Goal: Information Seeking & Learning: Learn about a topic

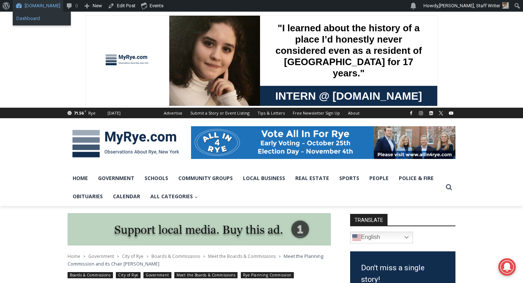
click at [33, 22] on link "Dashboard" at bounding box center [42, 18] width 58 height 9
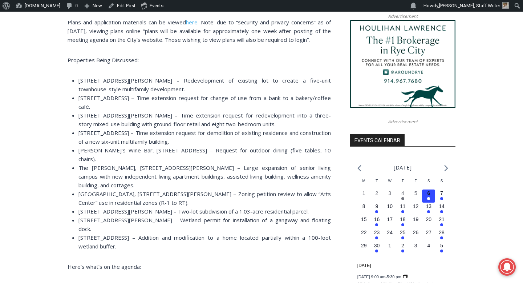
scroll to position [637, 0]
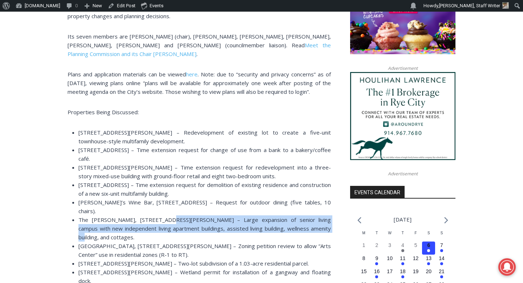
drag, startPoint x: 162, startPoint y: 198, endPoint x: 312, endPoint y: 206, distance: 149.5
click at [312, 215] on li "The Osborn, 101 Theall Road – Large expansion of senior living campus with new …" at bounding box center [204, 228] width 252 height 26
copy span "Large expansion of senior living campus with new independent living apartment b…"
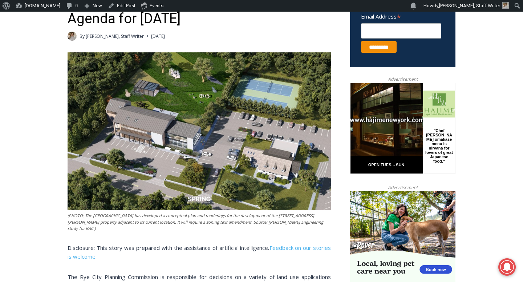
scroll to position [244, 0]
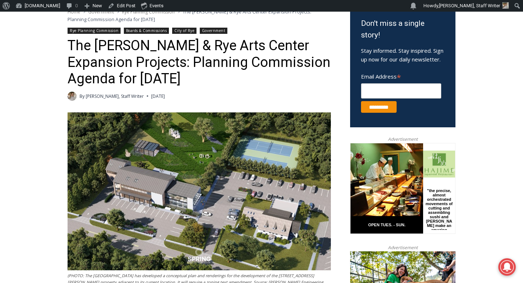
click at [106, 31] on link "Rye Planning Commission" at bounding box center [94, 31] width 53 height 6
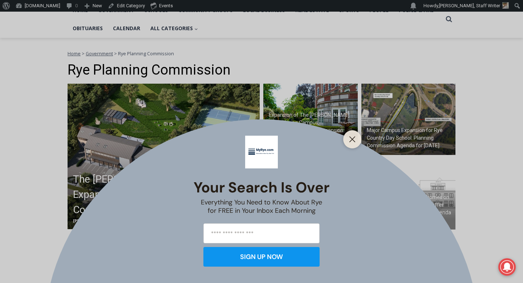
scroll to position [260, 0]
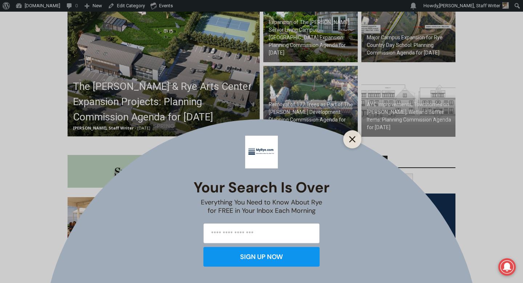
click at [354, 136] on icon "Close" at bounding box center [352, 139] width 7 height 7
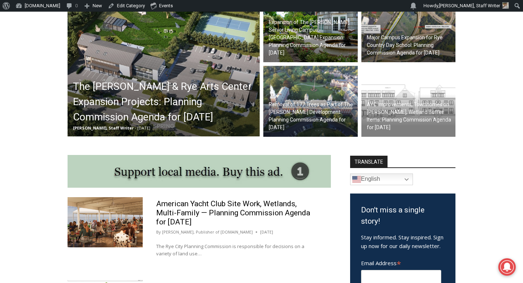
click at [292, 110] on h2 "Removal of 177 Trees as Part of The [PERSON_NAME] Development: Planning Commiss…" at bounding box center [312, 116] width 87 height 31
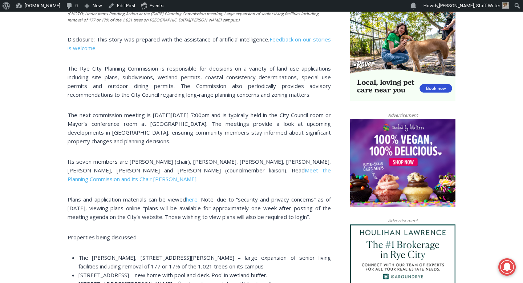
scroll to position [487, 0]
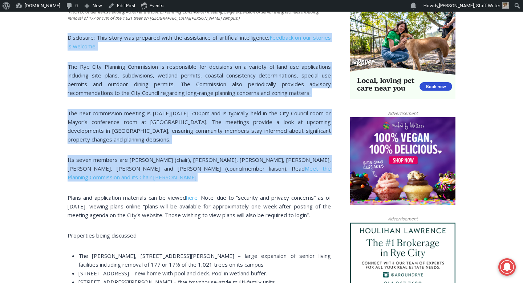
drag, startPoint x: 142, startPoint y: 200, endPoint x: 37, endPoint y: 59, distance: 175.8
copy div "Disclosure: This story was prepared with the assistance of artificial intellige…"
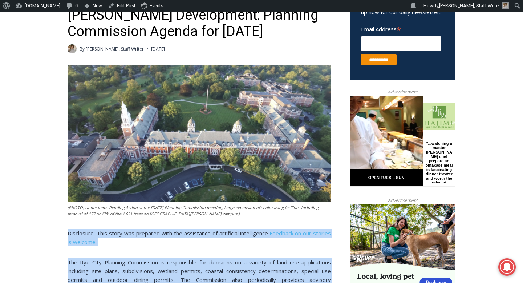
scroll to position [288, 0]
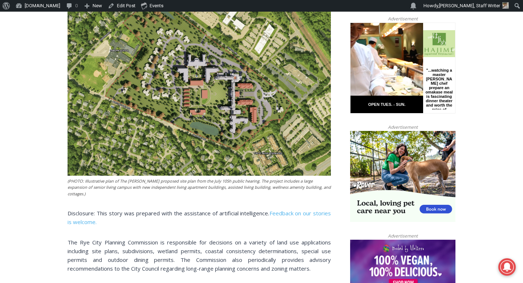
scroll to position [470, 0]
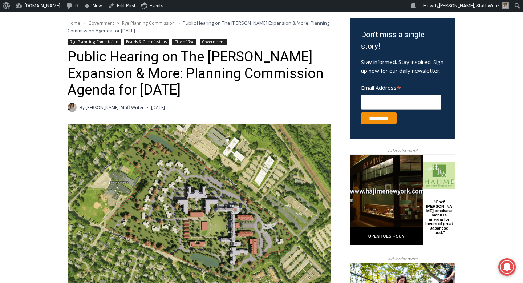
scroll to position [220, 0]
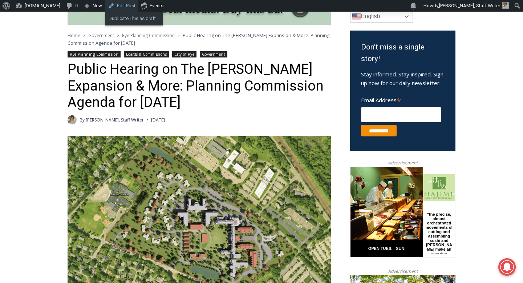
click at [117, 6] on link "Edit Post" at bounding box center [121, 6] width 33 height 12
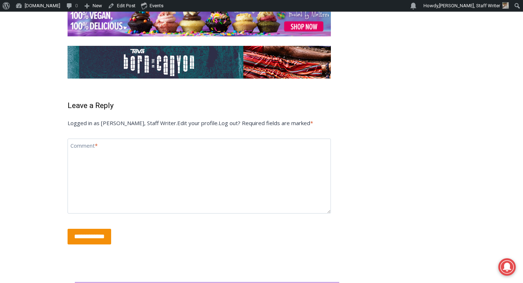
scroll to position [1774, 0]
